Goal: Task Accomplishment & Management: Use online tool/utility

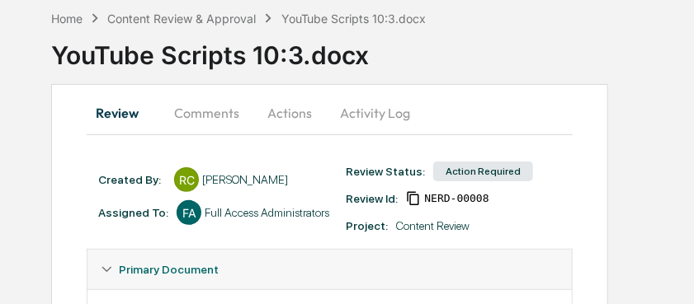
scroll to position [77, 18]
click at [214, 116] on button "Comments" at bounding box center [207, 113] width 92 height 40
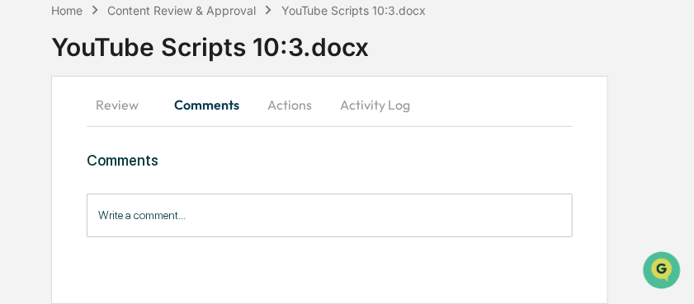
scroll to position [0, 0]
click at [291, 104] on button "Actions" at bounding box center [289, 105] width 74 height 40
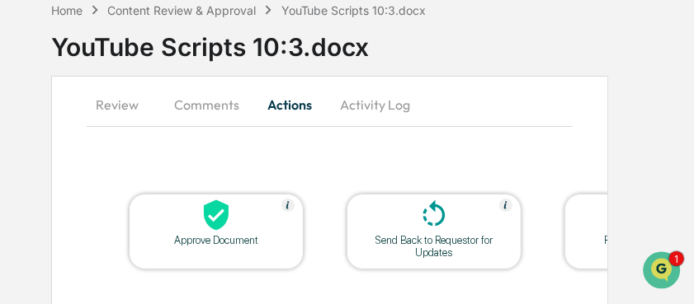
click at [388, 223] on div at bounding box center [433, 216] width 165 height 35
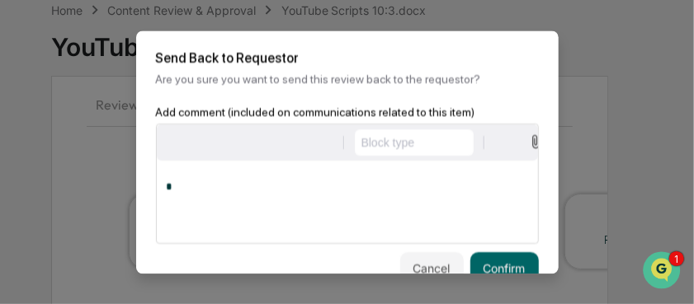
scroll to position [85, 13]
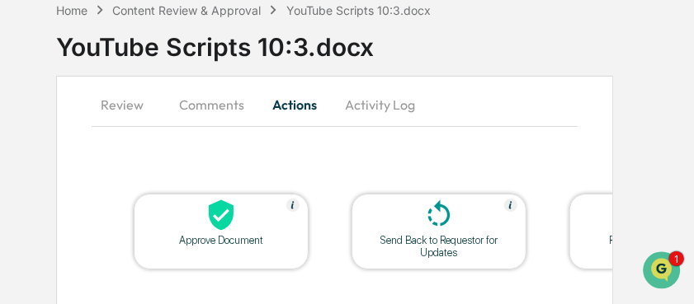
click at [200, 107] on button "Comments" at bounding box center [212, 105] width 92 height 40
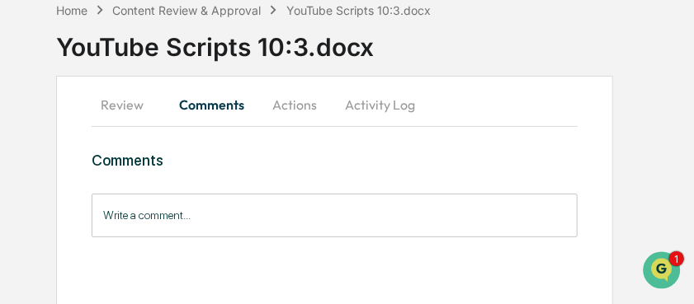
click at [158, 206] on input "Write a comment..." at bounding box center [335, 216] width 486 height 44
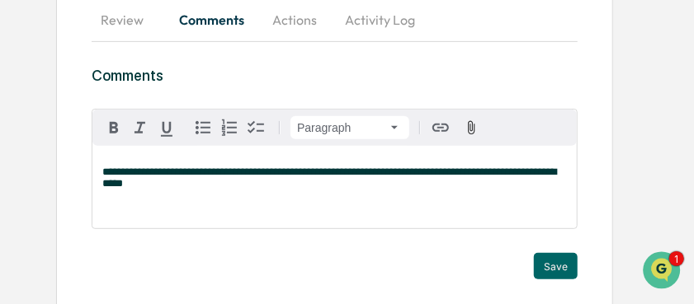
scroll to position [171, 13]
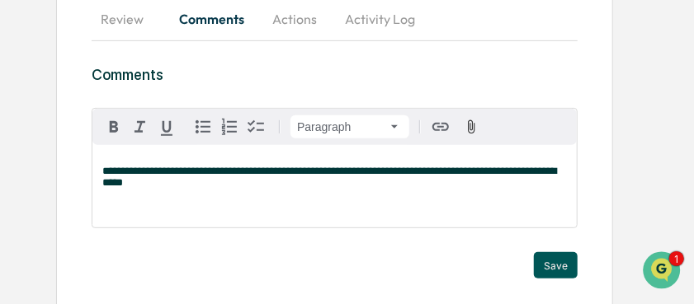
click at [553, 266] on button "Save" at bounding box center [556, 265] width 44 height 26
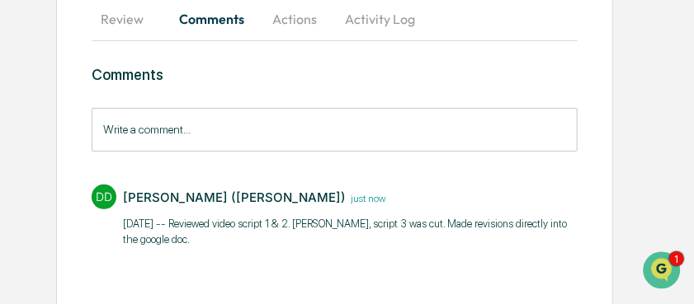
click at [291, 20] on button "Actions" at bounding box center [294, 19] width 74 height 40
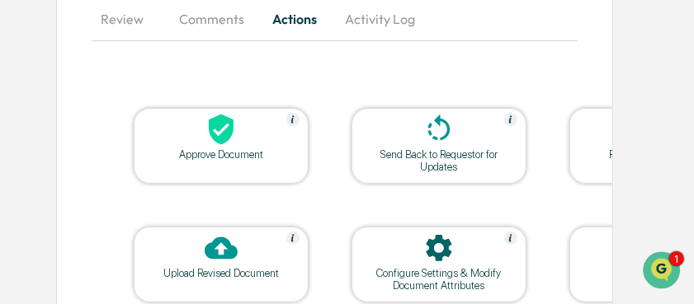
click at [393, 139] on div at bounding box center [438, 130] width 165 height 35
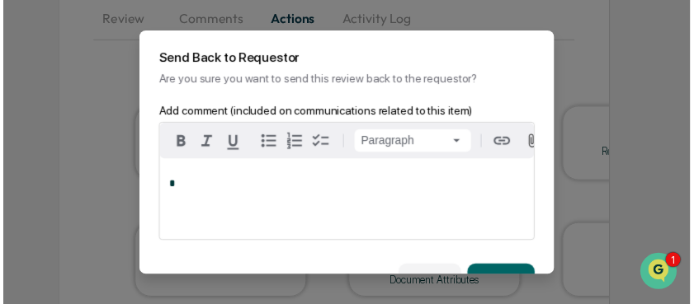
scroll to position [54, 0]
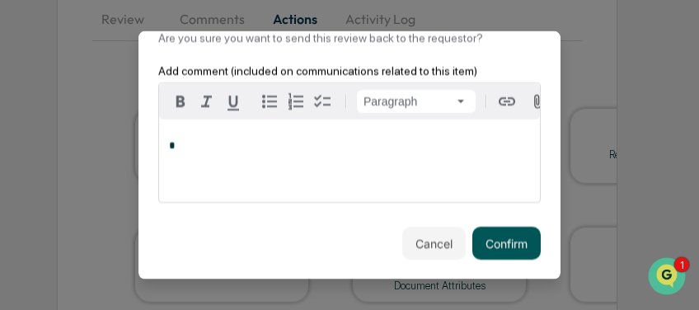
click at [495, 238] on button "Confirm" at bounding box center [507, 243] width 68 height 33
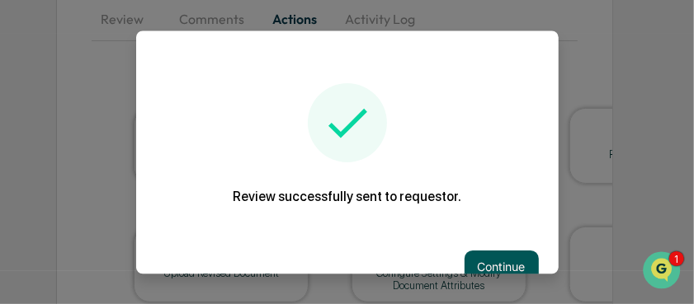
click at [484, 257] on button "Continue" at bounding box center [501, 267] width 74 height 33
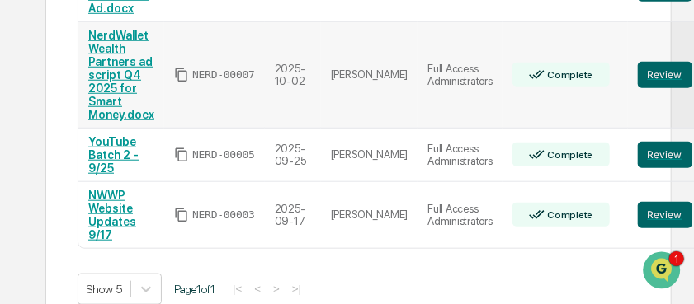
scroll to position [453, 0]
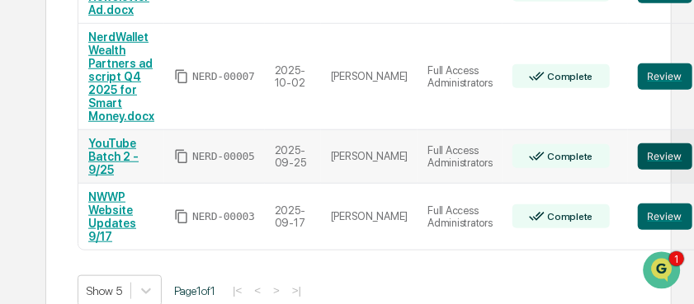
click at [637, 167] on button "Review" at bounding box center [664, 156] width 54 height 26
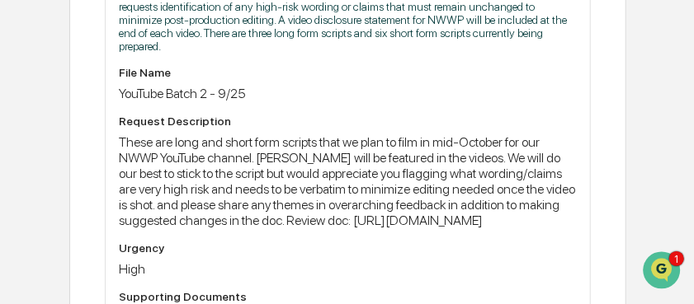
scroll to position [541, 0]
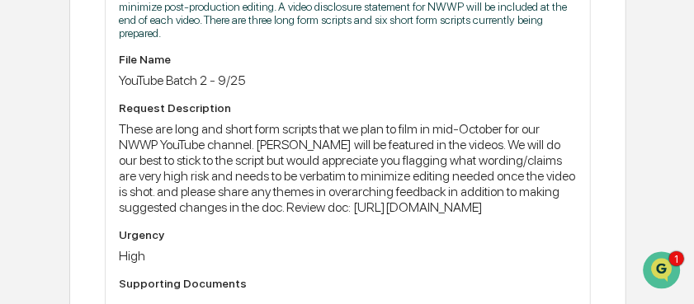
drag, startPoint x: 242, startPoint y: 231, endPoint x: 110, endPoint y: 218, distance: 132.6
click at [110, 218] on div "Document Summary The document outlines the development of YouTube video scripts…" at bounding box center [348, 116] width 484 height 388
copy div "[URL][DOMAIN_NAME]"
